Goal: Find specific page/section: Find specific page/section

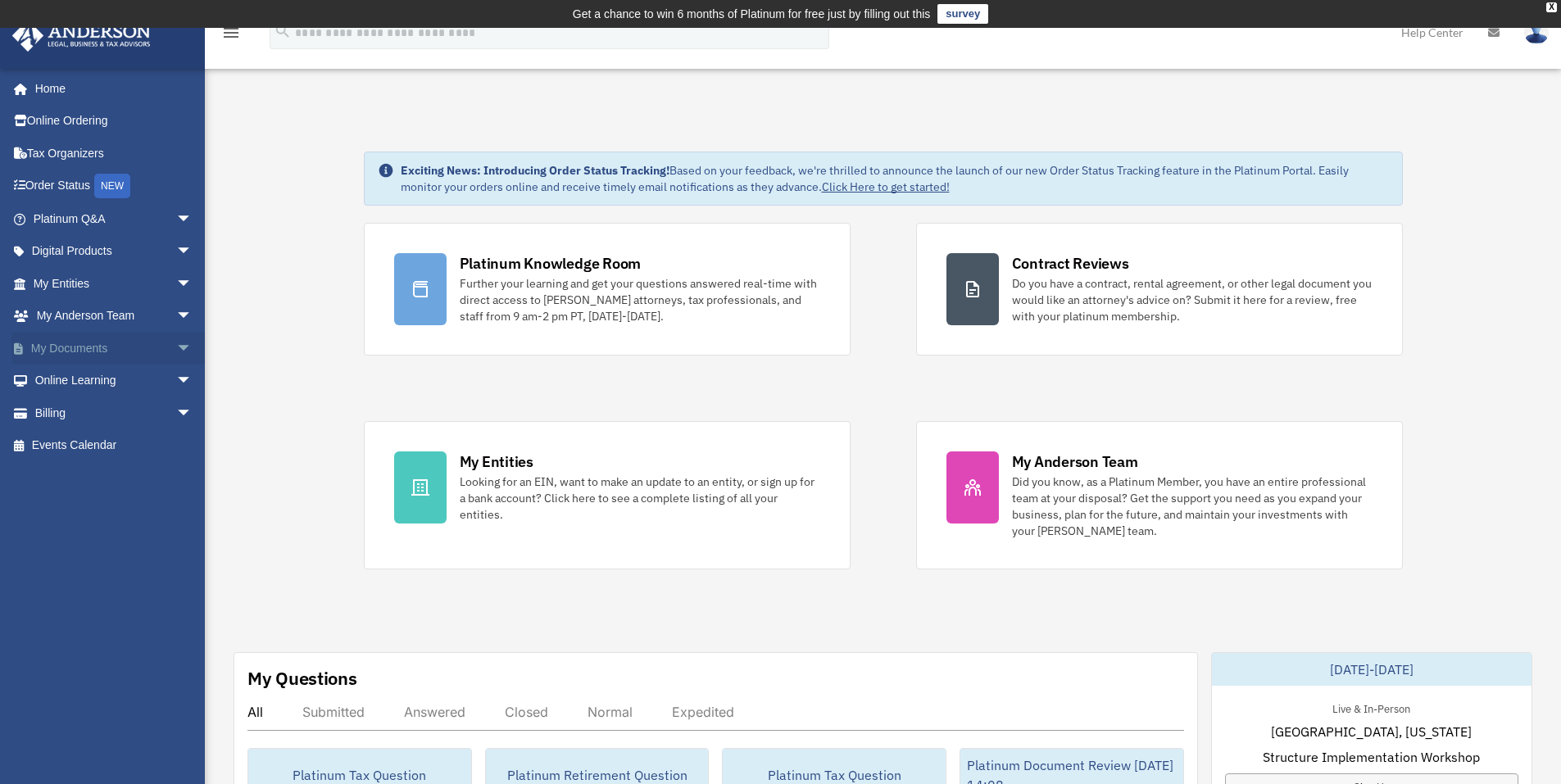
click at [60, 350] on link "My Documents arrow_drop_down" at bounding box center [114, 347] width 206 height 32
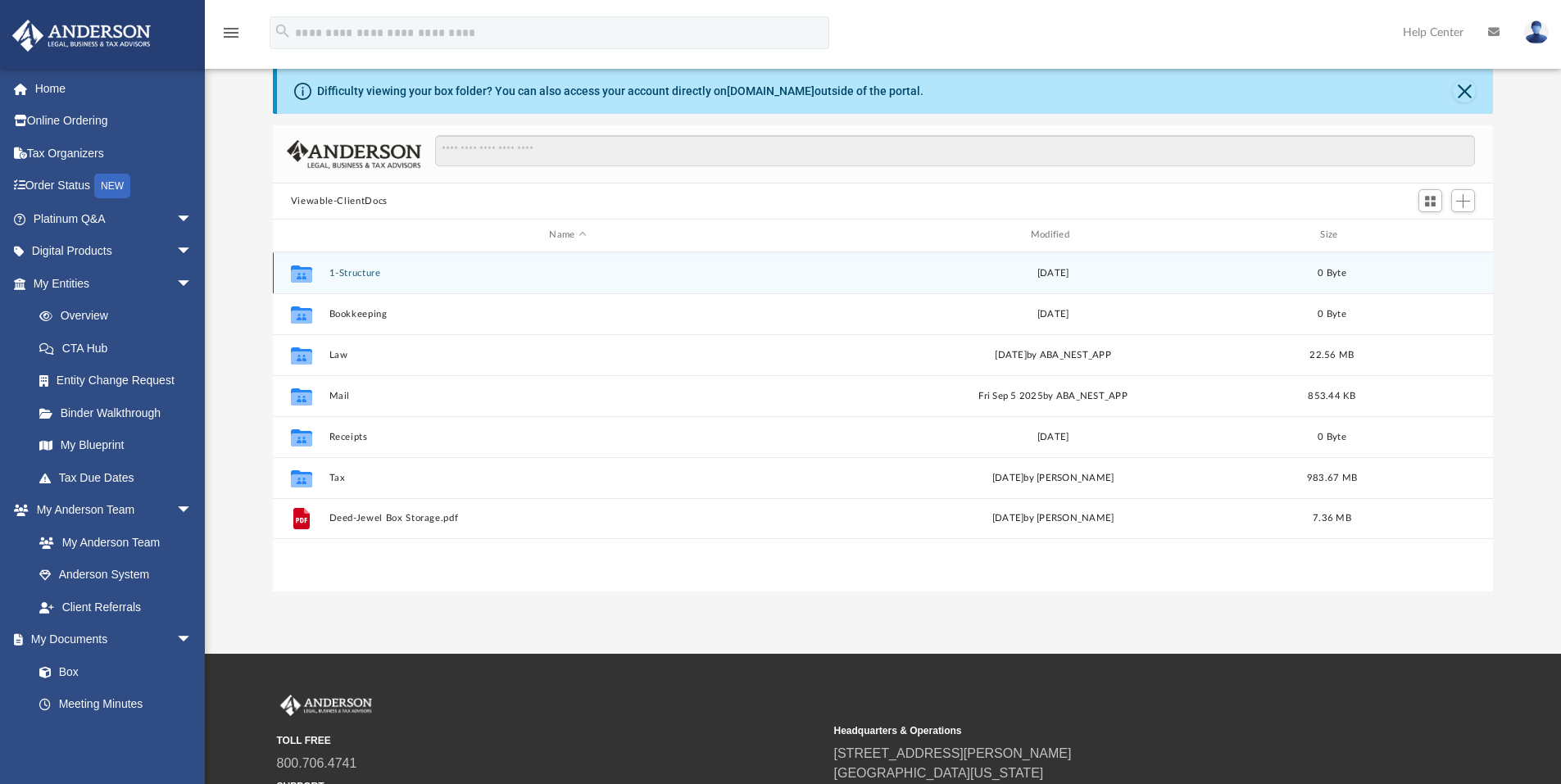
scroll to position [164, 0]
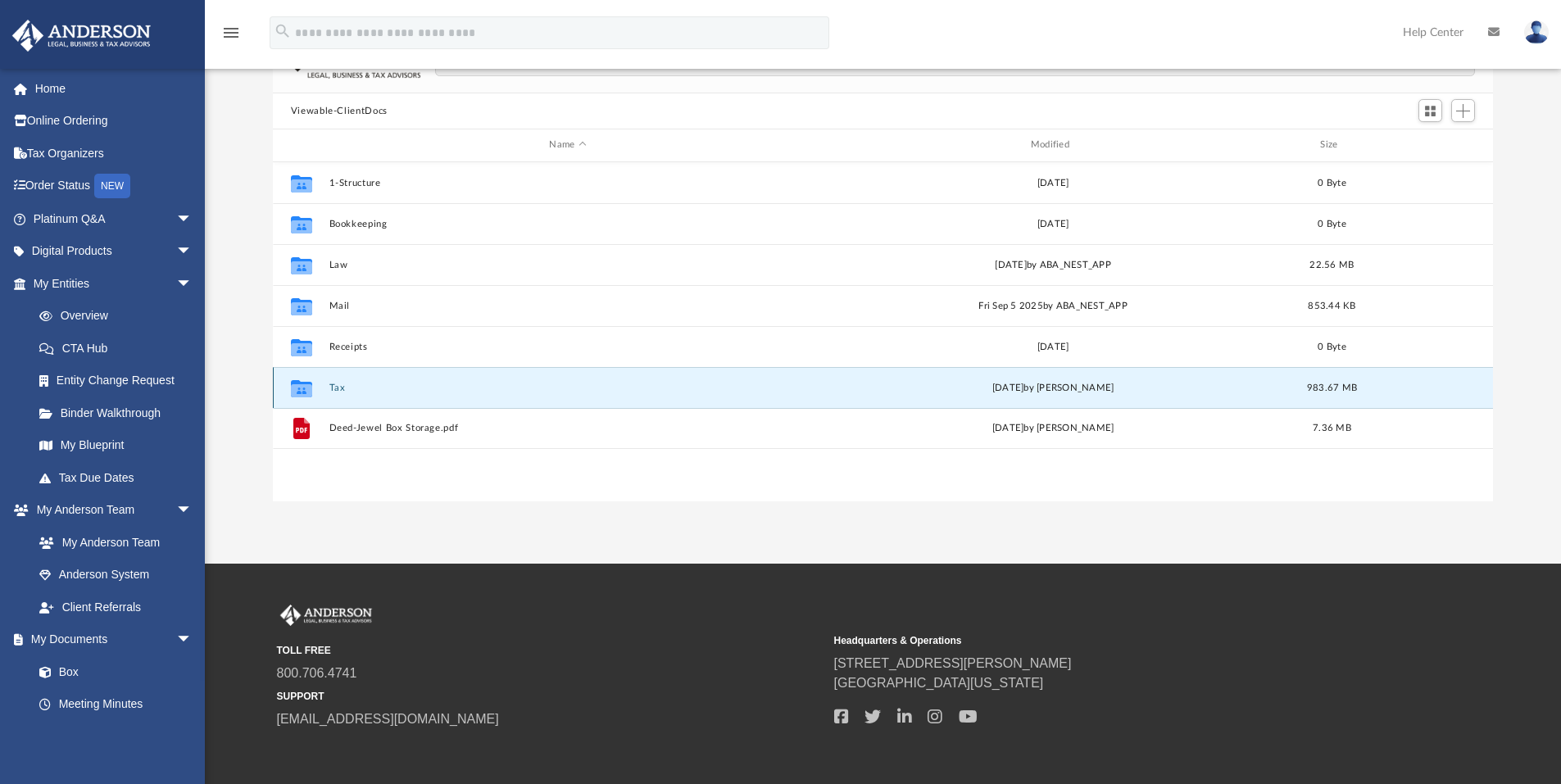
click at [335, 385] on button "Tax" at bounding box center [567, 387] width 478 height 11
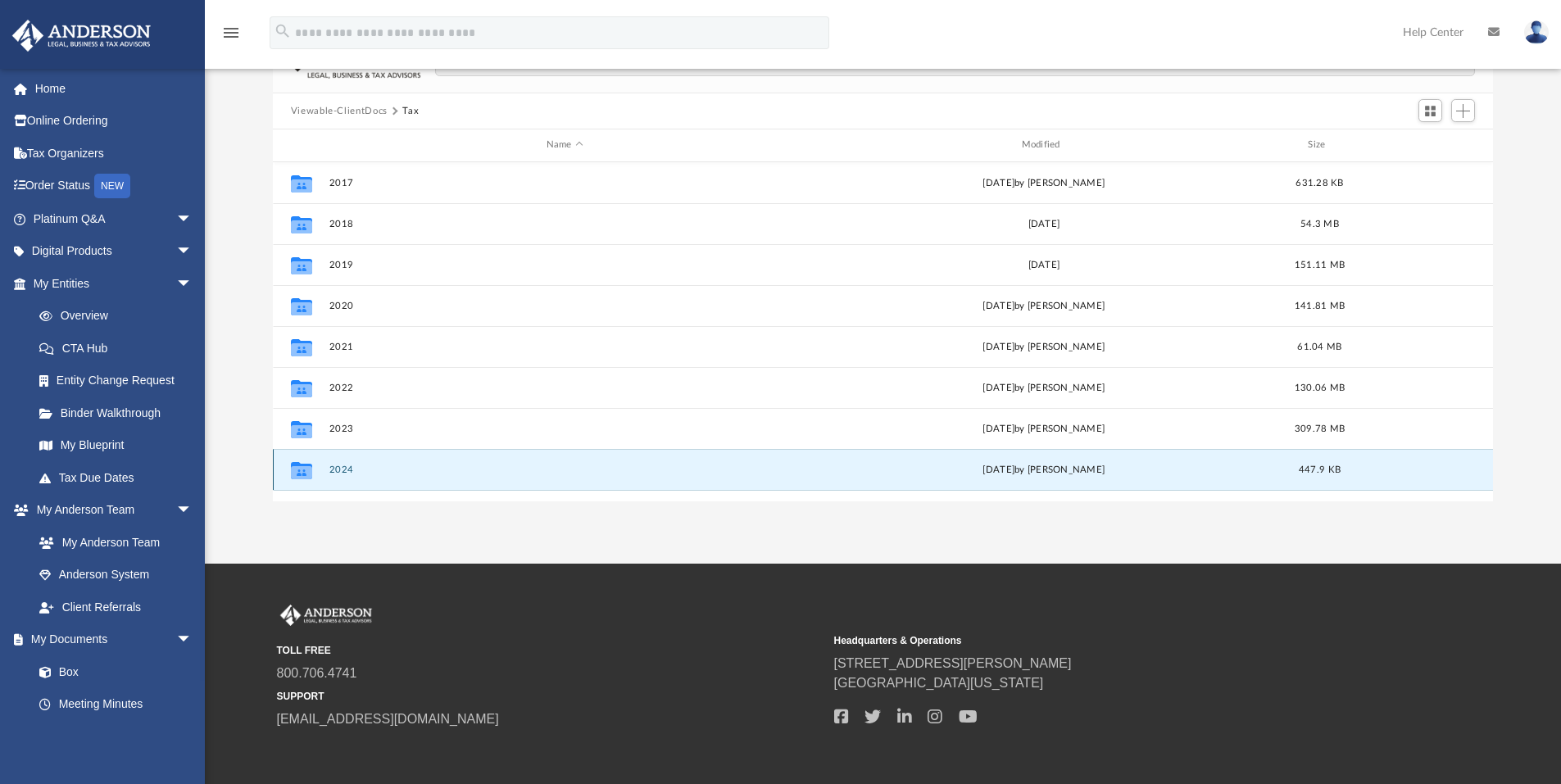
click at [344, 472] on button "2024" at bounding box center [564, 470] width 472 height 11
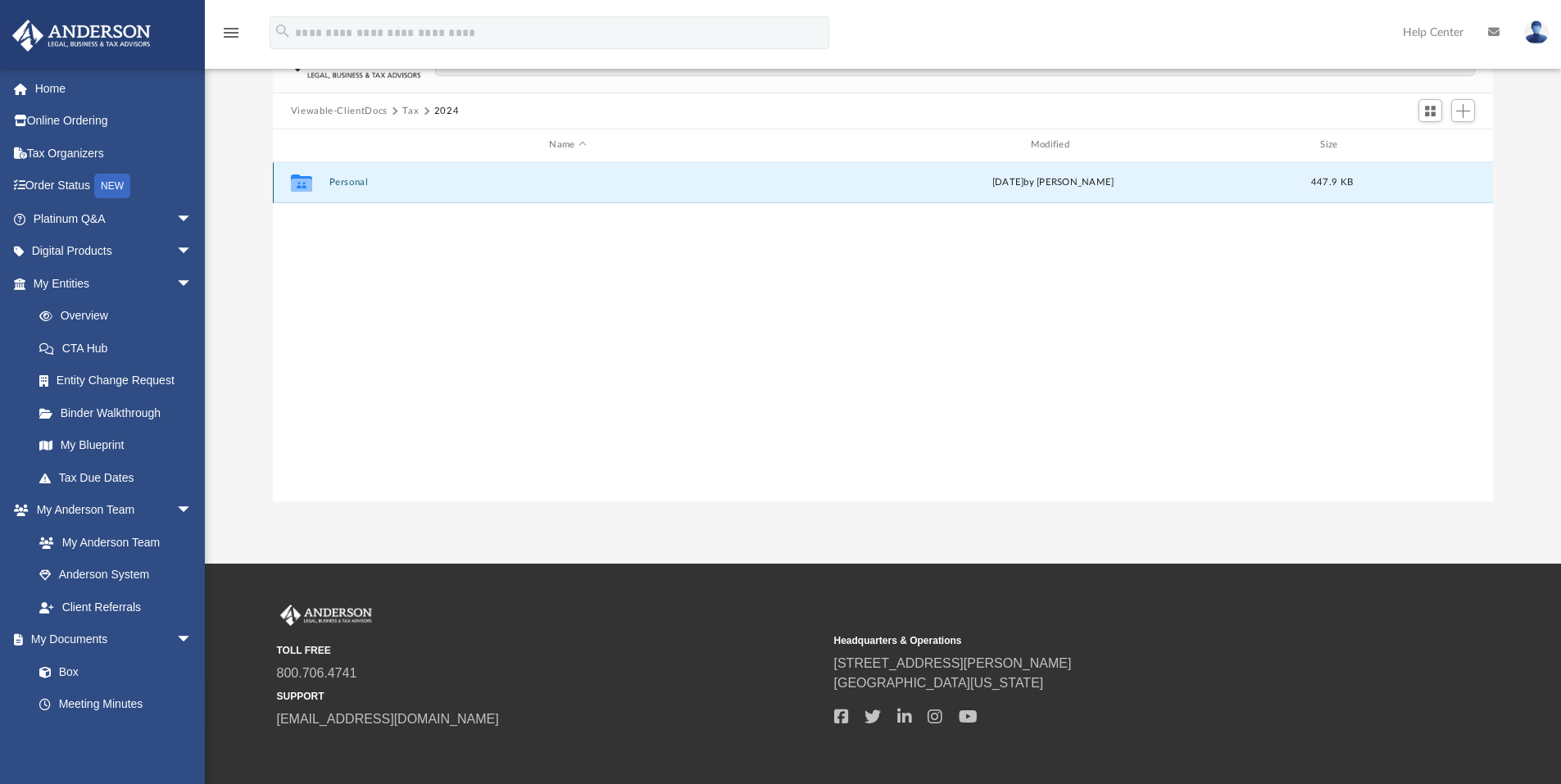
click at [358, 186] on button "Personal" at bounding box center [567, 182] width 478 height 11
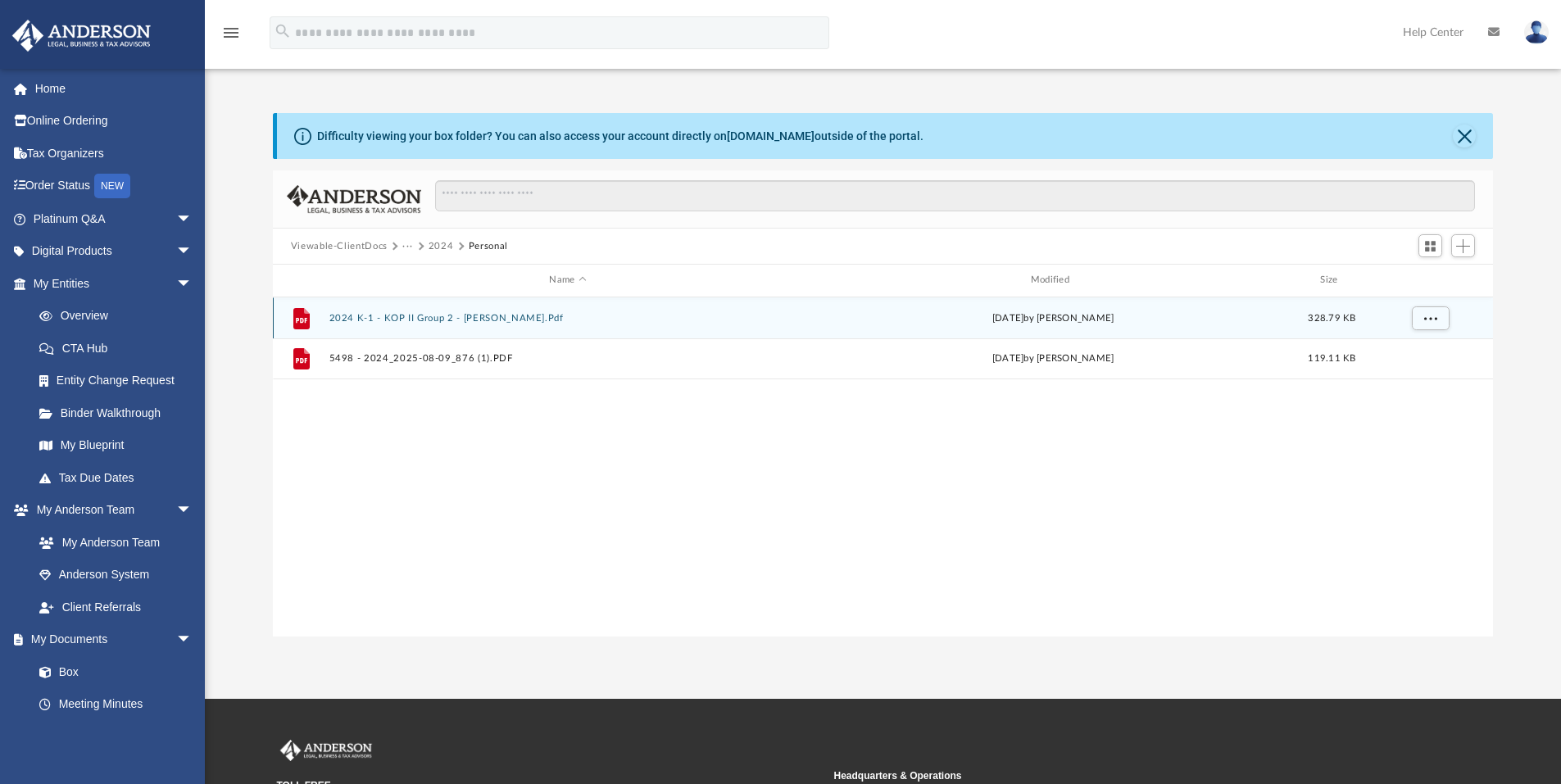
scroll to position [0, 0]
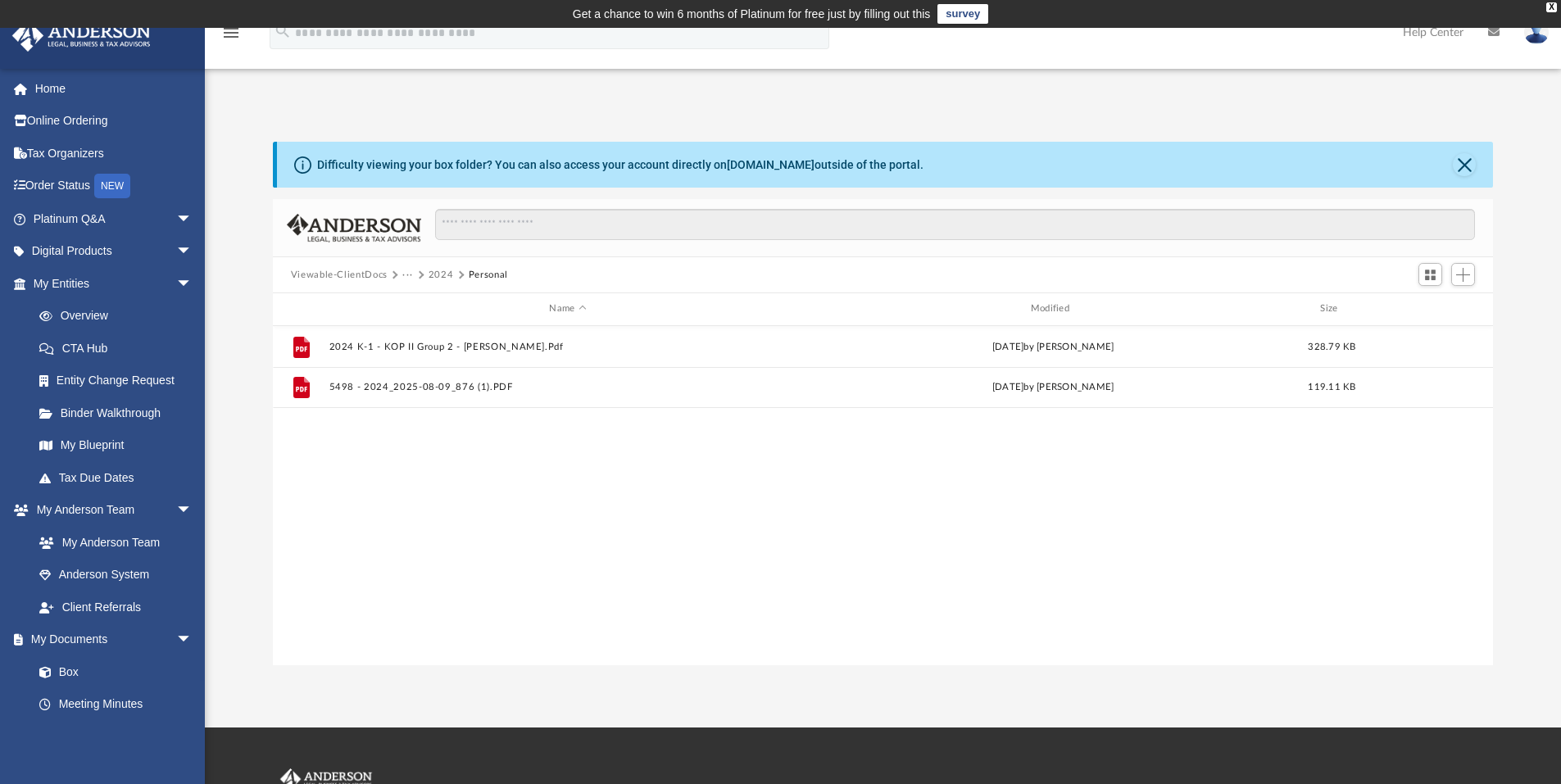
click at [434, 273] on button "2024" at bounding box center [441, 276] width 25 height 15
click at [407, 278] on button "Tax" at bounding box center [411, 276] width 17 height 15
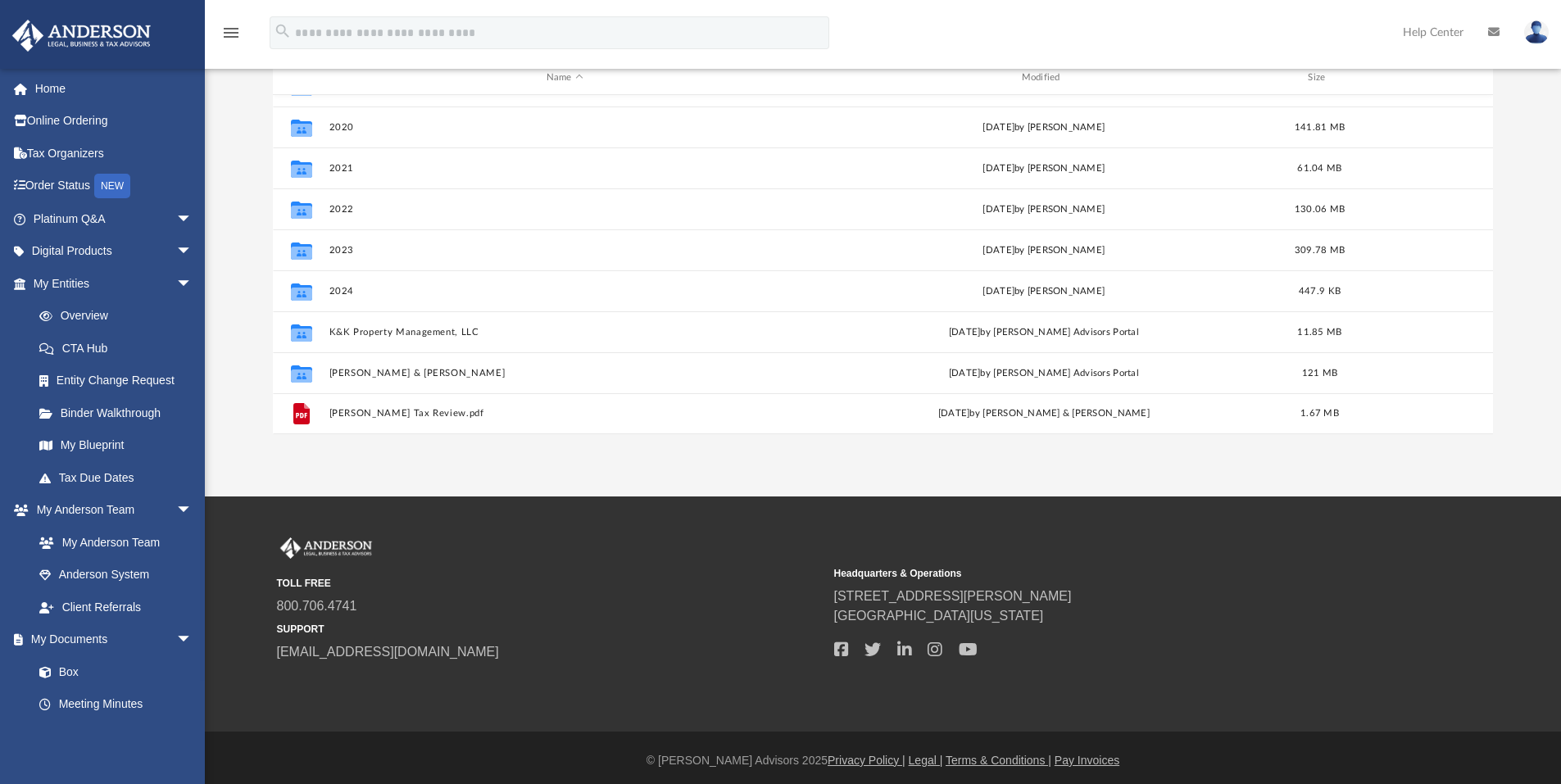
scroll to position [237, 0]
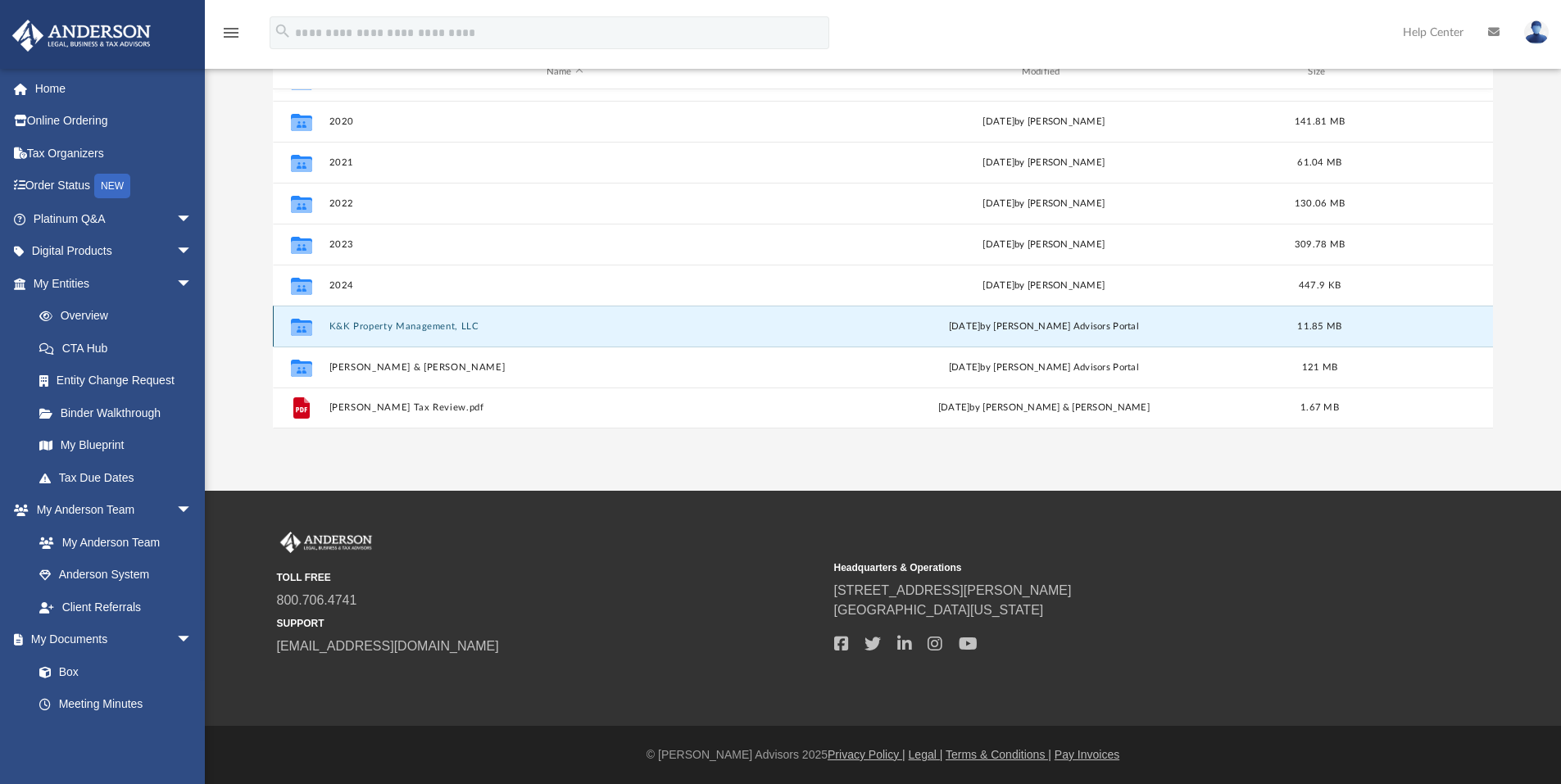
click at [379, 329] on button "K&K Property Management, LLC" at bounding box center [564, 326] width 472 height 11
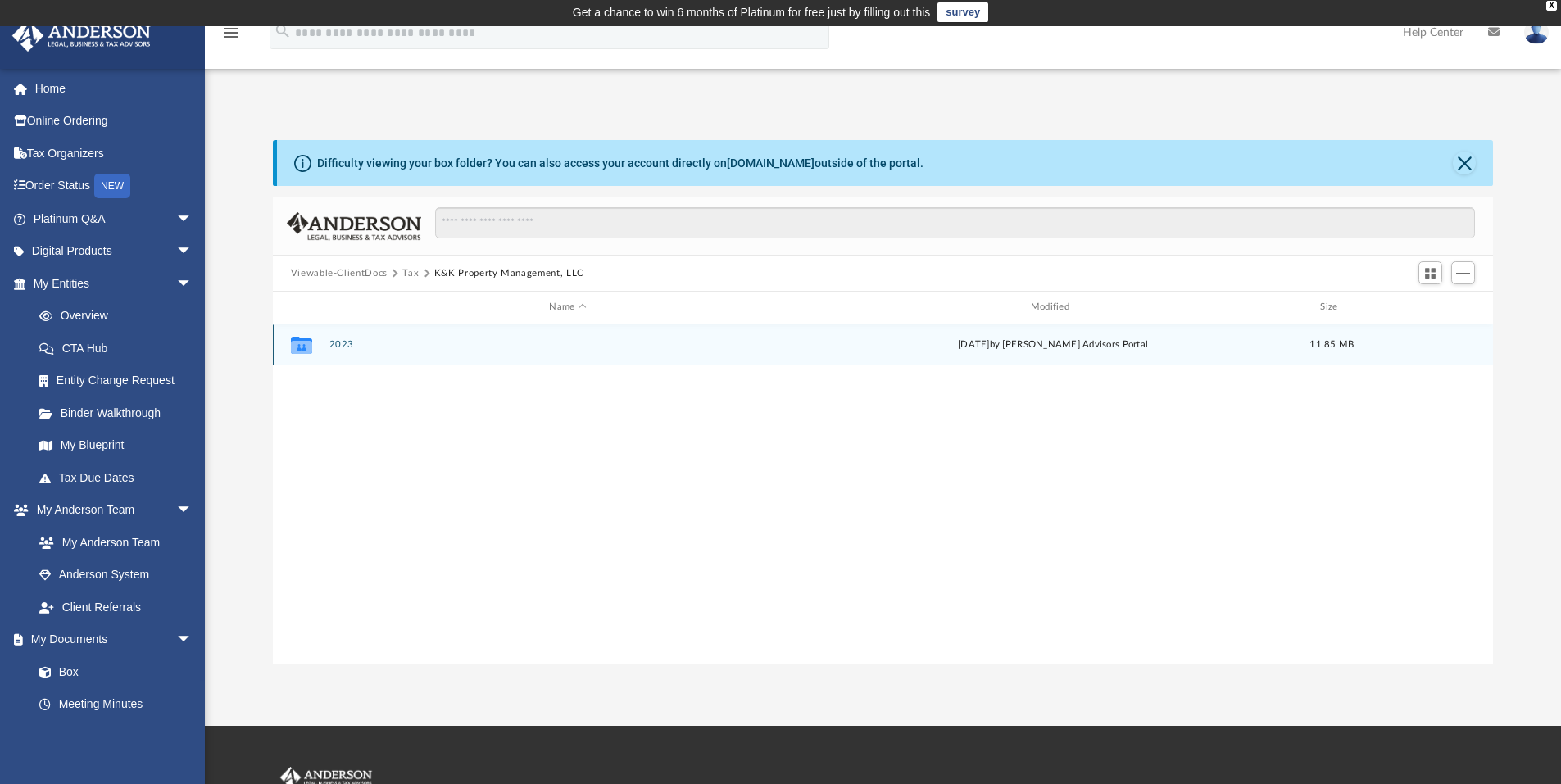
scroll to position [0, 0]
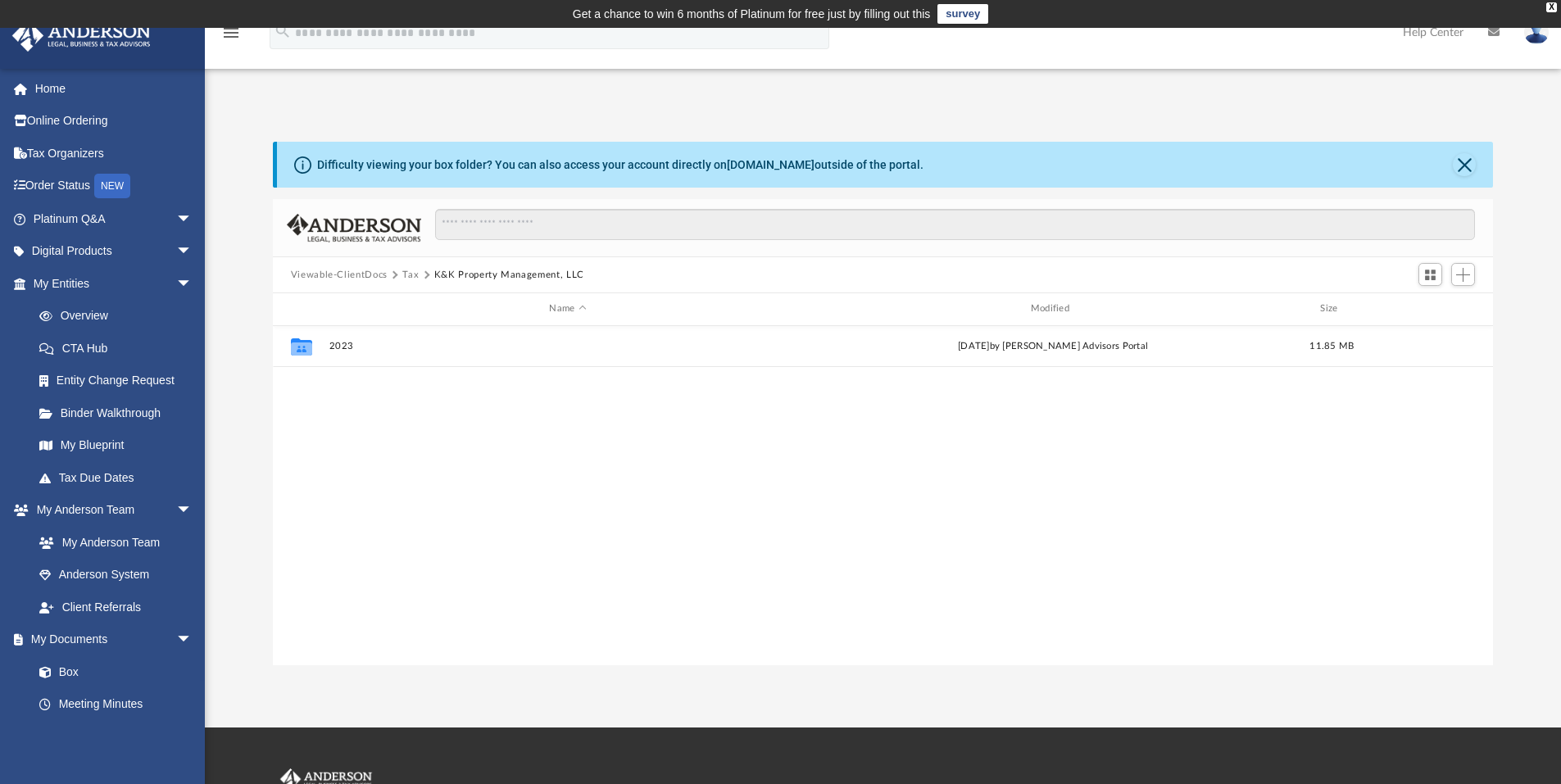
click at [412, 274] on button "Tax" at bounding box center [411, 276] width 17 height 15
